Goal: Task Accomplishment & Management: Manage account settings

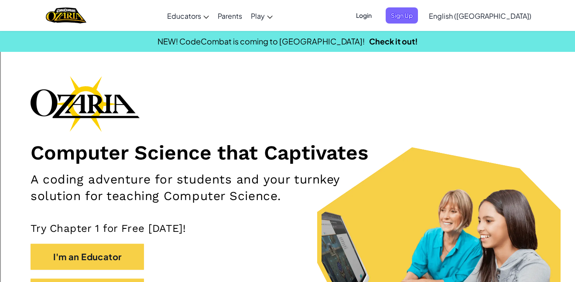
click at [377, 18] on span "Login" at bounding box center [364, 15] width 26 height 16
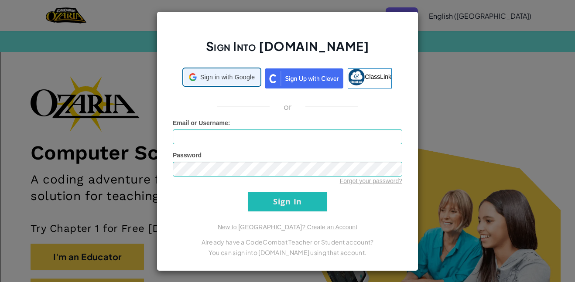
click at [215, 74] on span "Sign in with Google" at bounding box center [227, 77] width 55 height 9
